Goal: Information Seeking & Learning: Find specific page/section

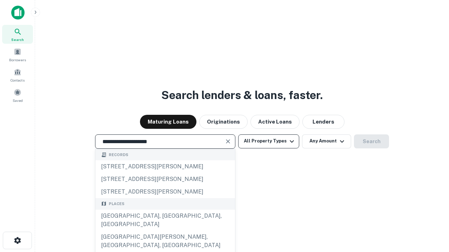
click at [165, 231] on div "[GEOGRAPHIC_DATA], [GEOGRAPHIC_DATA], [GEOGRAPHIC_DATA]" at bounding box center [165, 220] width 140 height 21
click at [269, 141] on button "All Property Types" at bounding box center [268, 142] width 61 height 14
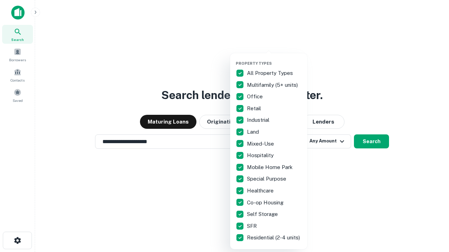
type input "**********"
click at [274, 59] on button "button" at bounding box center [274, 59] width 77 height 0
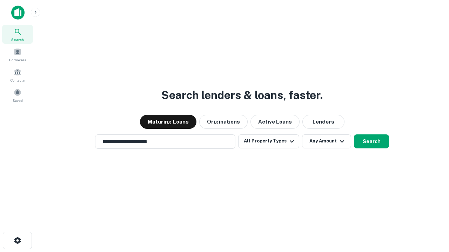
scroll to position [11, 0]
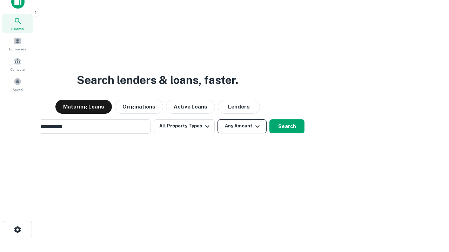
click at [217, 120] on button "Any Amount" at bounding box center [241, 127] width 49 height 14
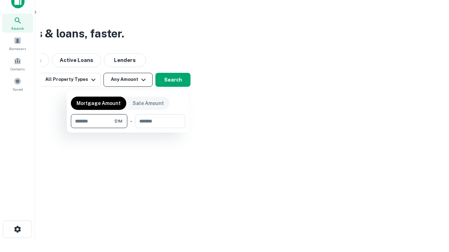
type input "*******"
click at [128, 128] on button "button" at bounding box center [128, 128] width 114 height 0
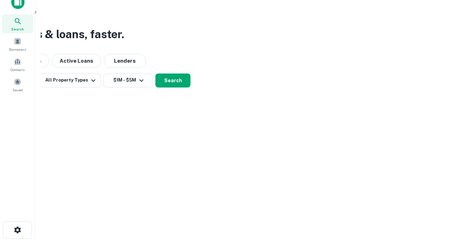
scroll to position [4, 129]
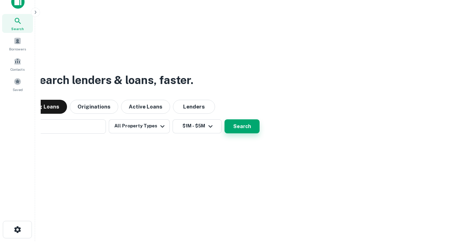
click at [224, 120] on button "Search" at bounding box center [241, 127] width 35 height 14
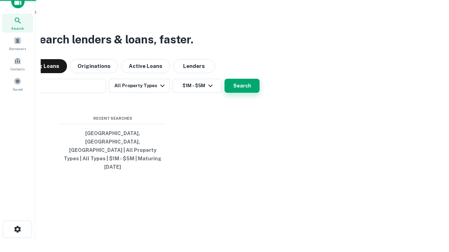
scroll to position [19, 198]
